Goal: Navigation & Orientation: Find specific page/section

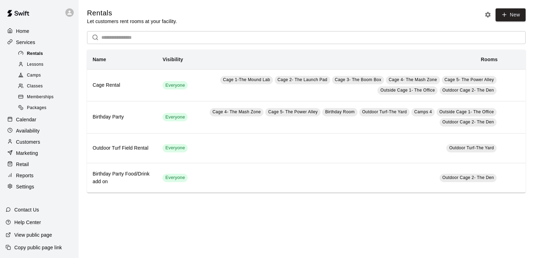
click at [32, 53] on span "Rentals" at bounding box center [35, 53] width 16 height 7
click at [38, 67] on span "Lessons" at bounding box center [35, 64] width 17 height 7
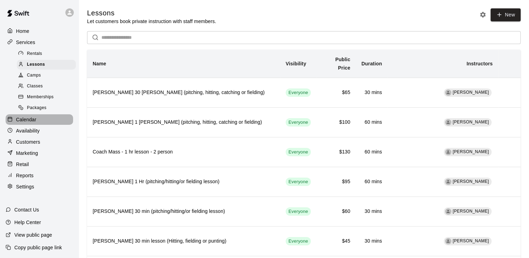
click at [24, 123] on p "Calendar" at bounding box center [26, 119] width 20 height 7
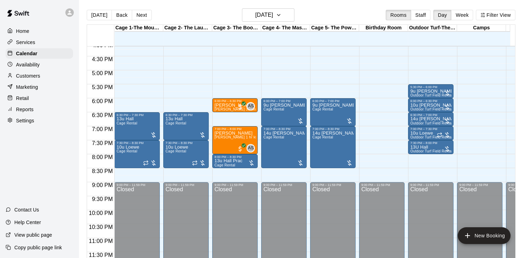
scroll to position [453, 0]
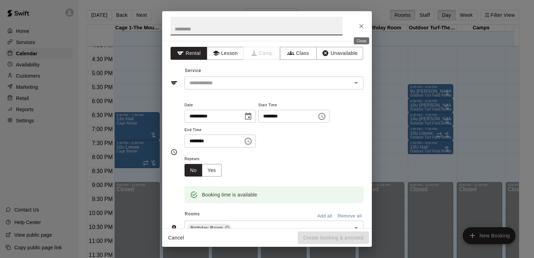
click at [364, 28] on icon "Close" at bounding box center [361, 26] width 7 height 7
